Goal: Transaction & Acquisition: Book appointment/travel/reservation

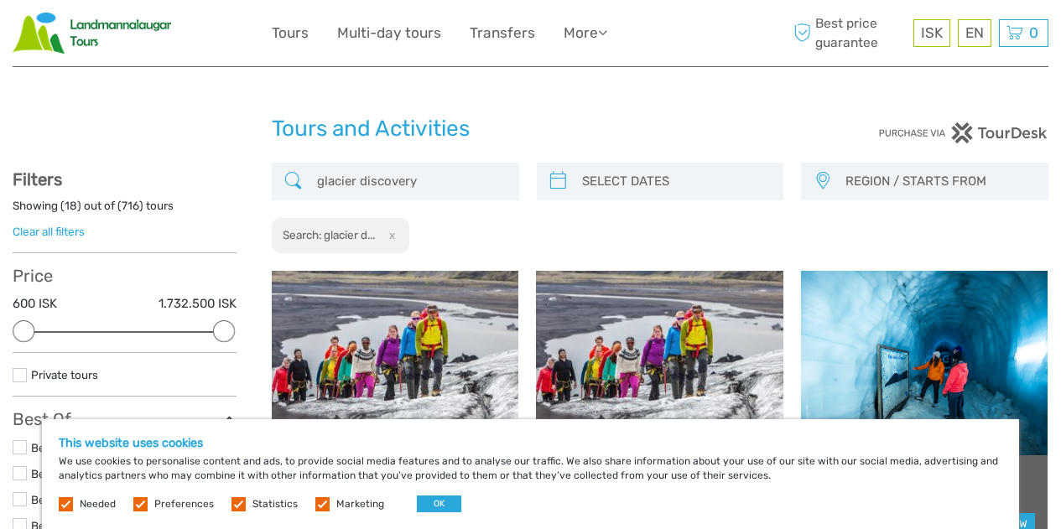
select select
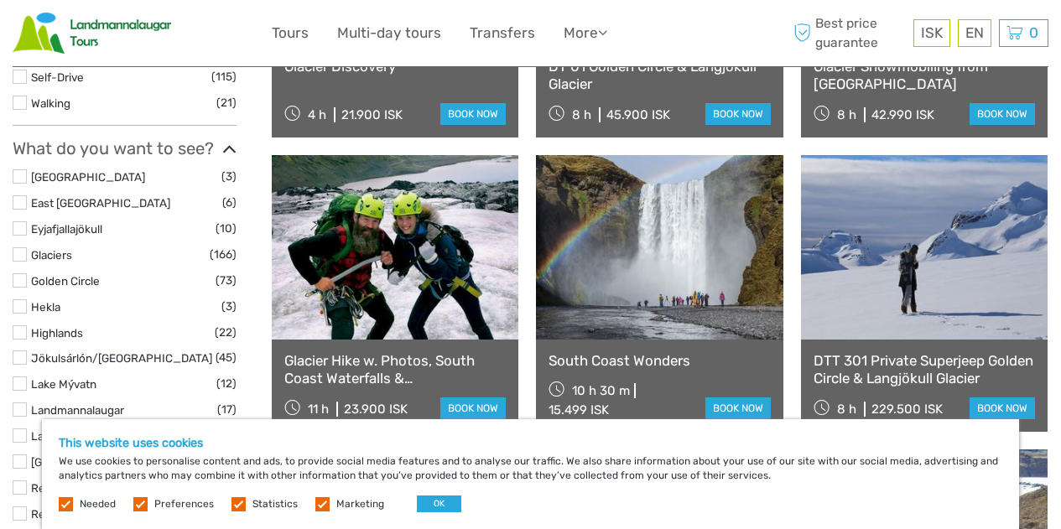
scroll to position [703, 0]
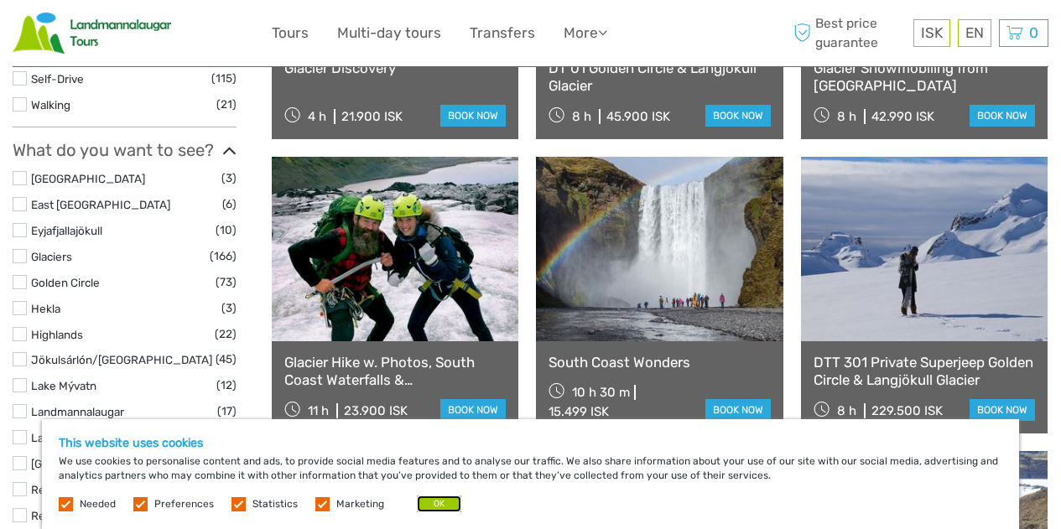
click at [432, 503] on button "OK" at bounding box center [439, 504] width 44 height 17
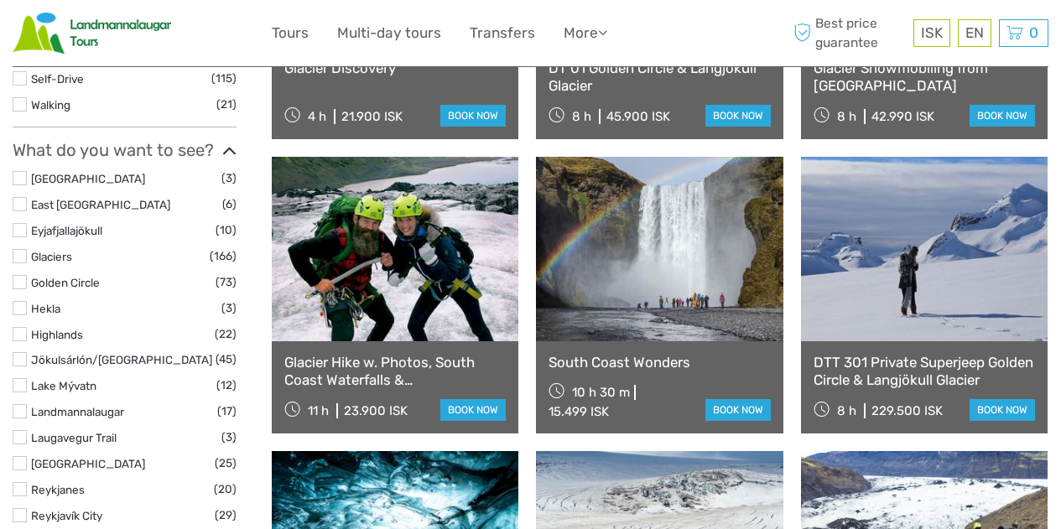
scroll to position [0, 0]
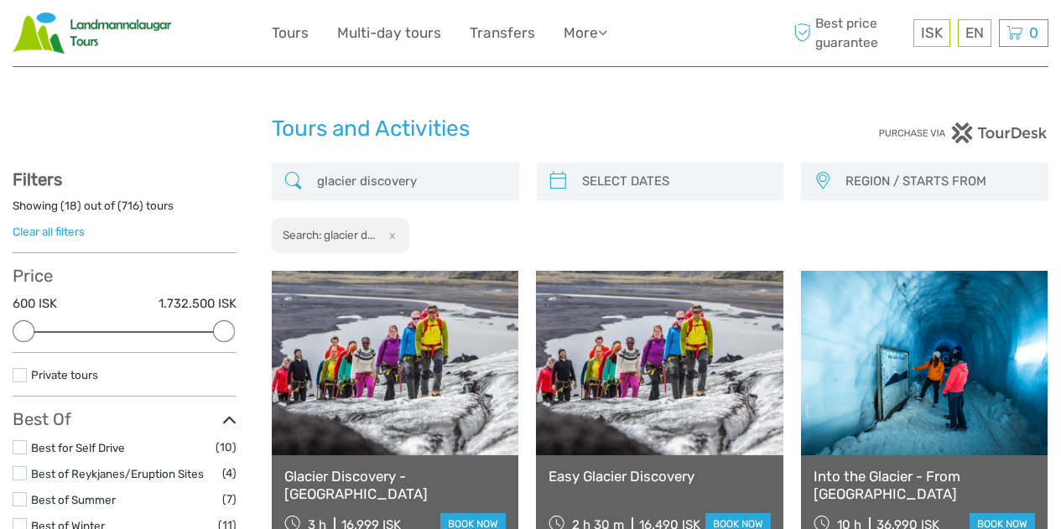
click at [452, 183] on input "glacier discovery" at bounding box center [410, 181] width 200 height 29
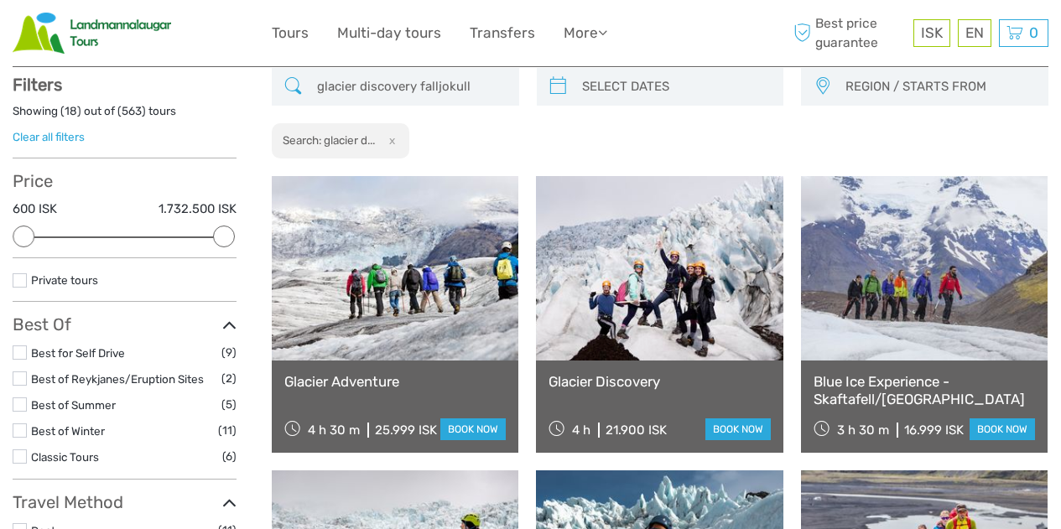
click at [447, 89] on input "glacier discovery falljokull" at bounding box center [410, 86] width 200 height 29
type input "glacier discovery"
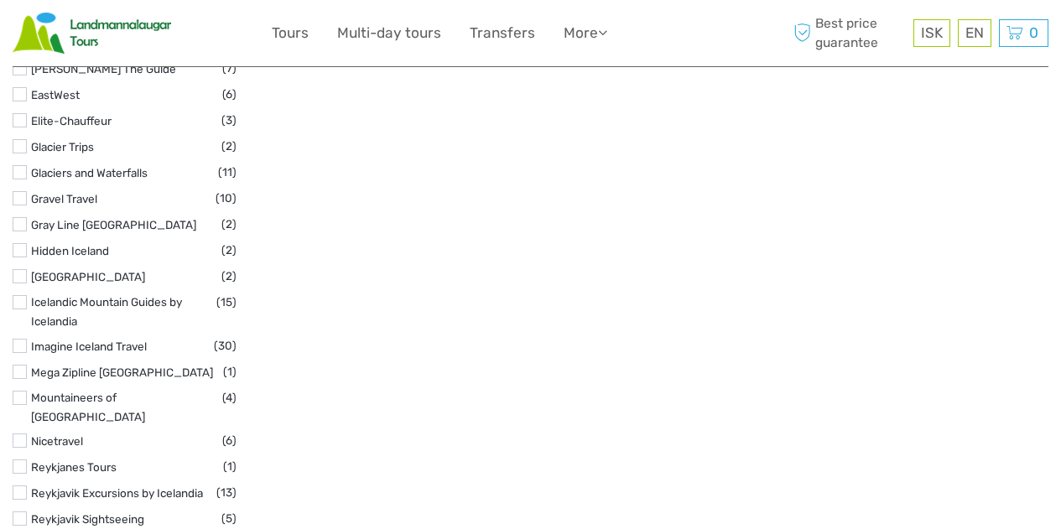
scroll to position [2182, 0]
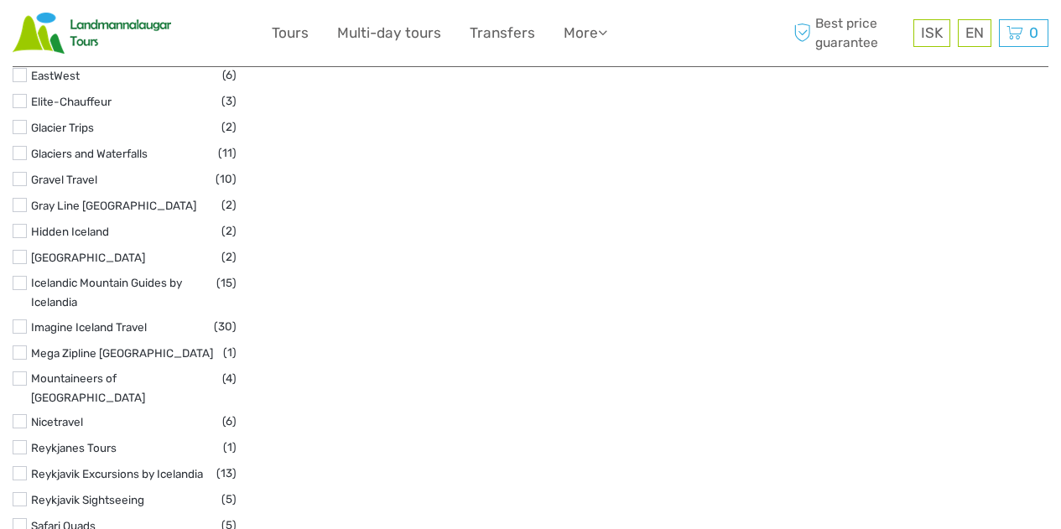
click at [23, 276] on label at bounding box center [20, 283] width 14 height 14
click at [0, 0] on input "checkbox" at bounding box center [0, 0] width 0 height 0
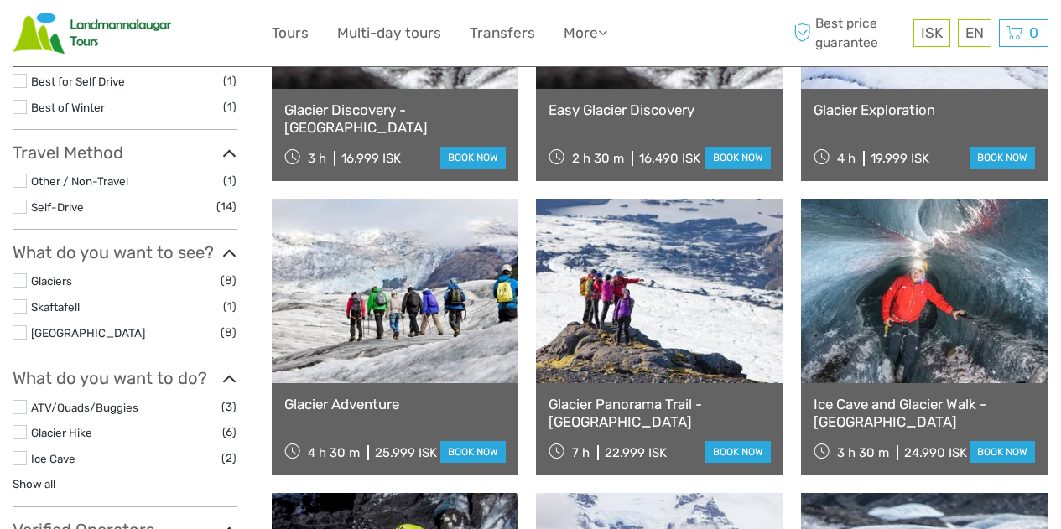
scroll to position [367, 0]
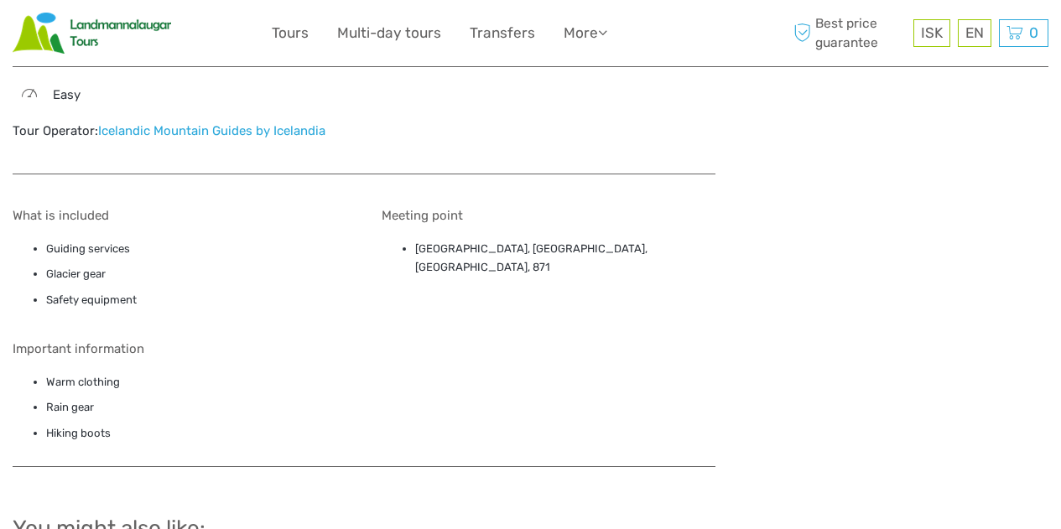
scroll to position [1447, 0]
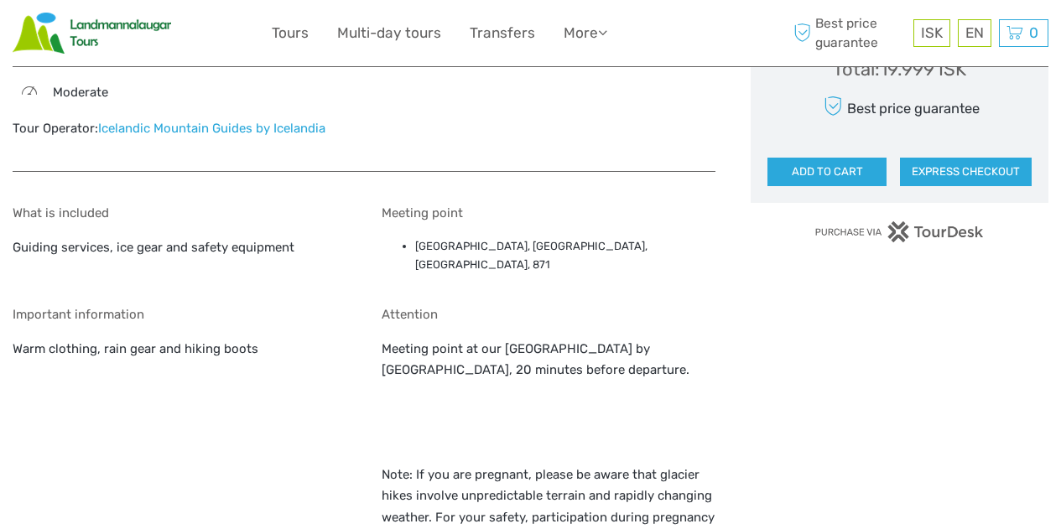
scroll to position [1204, 0]
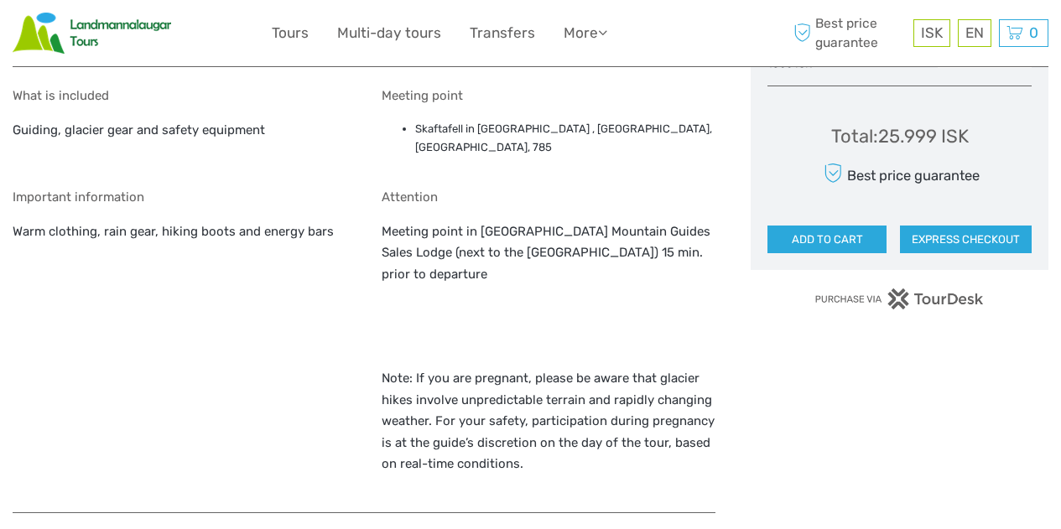
scroll to position [1053, 0]
